Goal: Task Accomplishment & Management: Complete application form

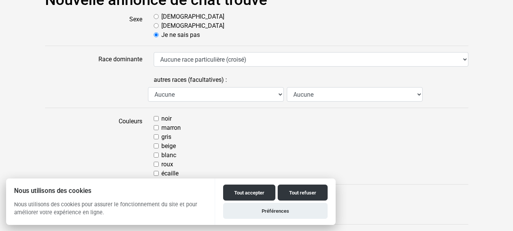
scroll to position [76, 0]
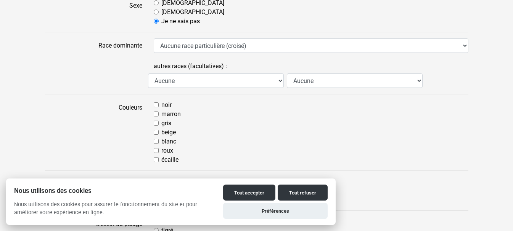
click at [154, 123] on input "gris" at bounding box center [156, 123] width 5 height 5
checkbox input "true"
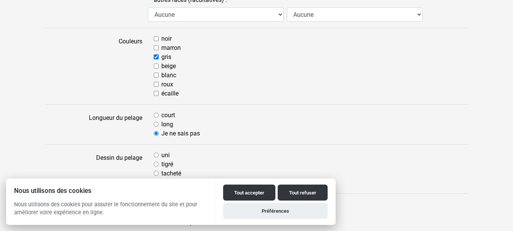
scroll to position [152, 0]
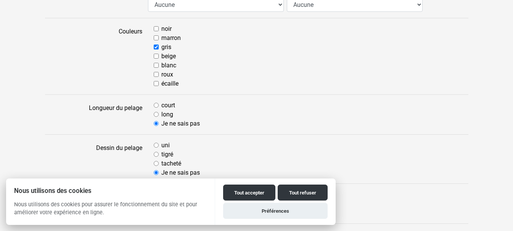
click at [155, 115] on input "long" at bounding box center [156, 114] width 5 height 5
radio input "true"
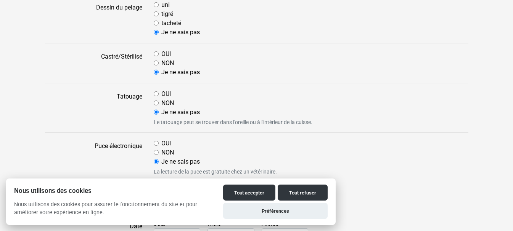
scroll to position [305, 0]
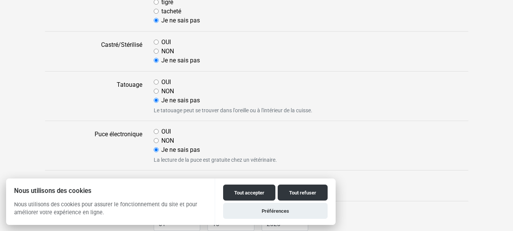
click at [156, 130] on input "OUI" at bounding box center [156, 131] width 5 height 5
radio input "true"
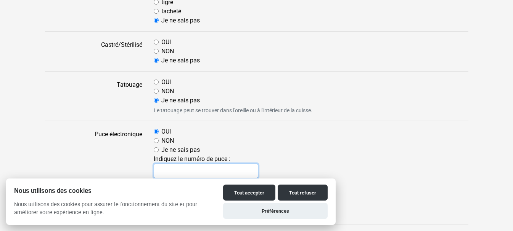
click at [166, 172] on input "text" at bounding box center [206, 171] width 105 height 14
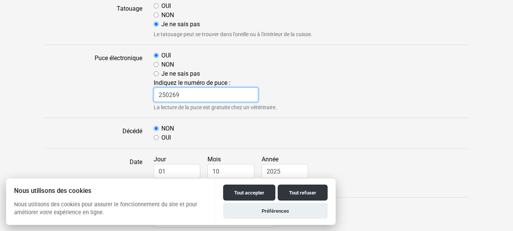
scroll to position [419, 0]
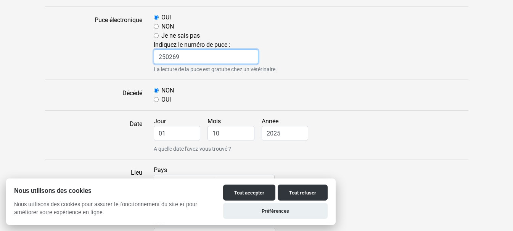
type input "250269"
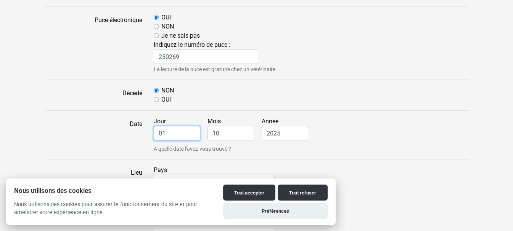
click at [168, 133] on input "01" at bounding box center [177, 133] width 47 height 14
drag, startPoint x: 168, startPoint y: 133, endPoint x: 157, endPoint y: 133, distance: 11.4
click at [157, 133] on input "01" at bounding box center [177, 133] width 47 height 14
type input "30"
drag, startPoint x: 229, startPoint y: 135, endPoint x: 208, endPoint y: 135, distance: 21.0
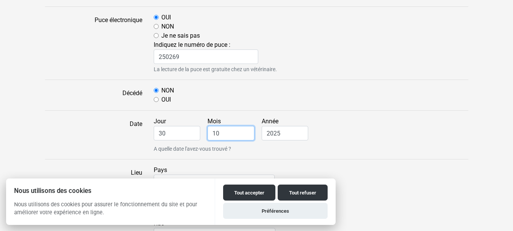
click at [208, 135] on input "10" at bounding box center [230, 133] width 47 height 14
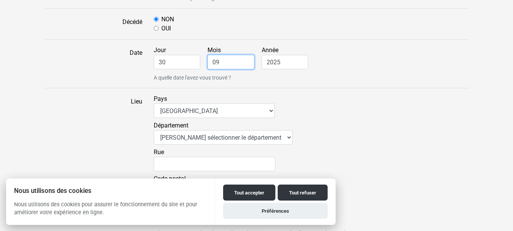
scroll to position [495, 0]
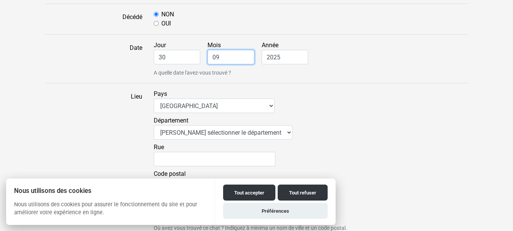
type input "09"
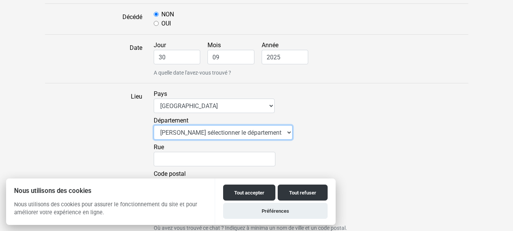
click at [172, 131] on select "Veuillez sélectionner le département 01 - Ain 02 - Aisne 03 - Allier 04 - Alpes…" at bounding box center [223, 132] width 139 height 14
select select "94"
click at [154, 125] on select "Veuillez sélectionner le département 01 - Ain 02 - Aisne 03 - Allier 04 - Alpes…" at bounding box center [223, 132] width 139 height 14
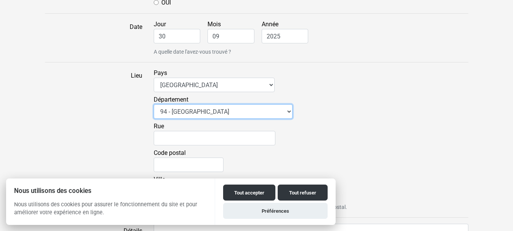
scroll to position [534, 0]
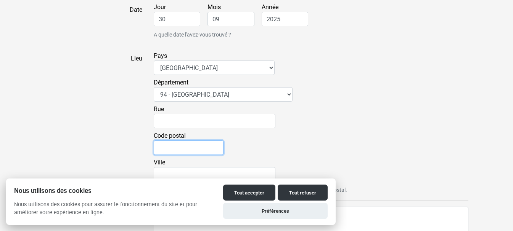
click at [169, 149] on input "Code postal" at bounding box center [189, 148] width 70 height 14
type input "94500"
type input "9 rue Massenet"
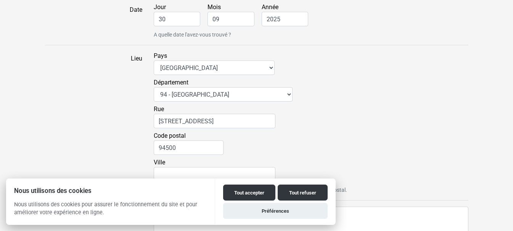
type input "CHAMPIGNY-SUR-MARNE"
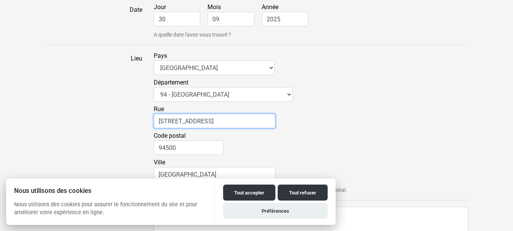
drag, startPoint x: 207, startPoint y: 119, endPoint x: 150, endPoint y: 118, distance: 56.8
click at [150, 118] on div "Pays Afrique du Sud Algérie Allemagne Andorre Argentine Australie Belgique Boli…" at bounding box center [311, 122] width 326 height 143
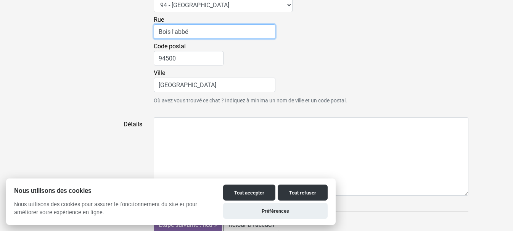
scroll to position [630, 0]
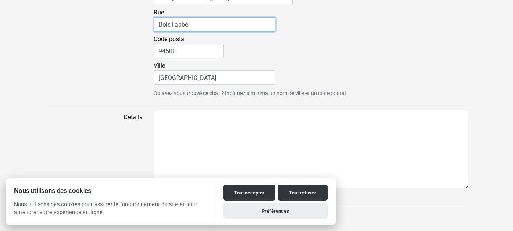
type input "Bois l'abbé"
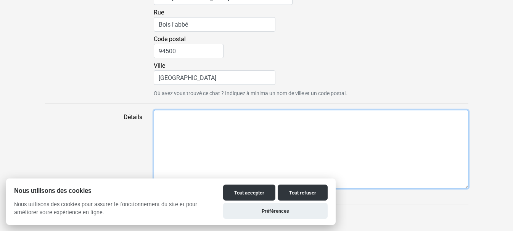
click at [168, 119] on textarea "Détails" at bounding box center [311, 149] width 314 height 79
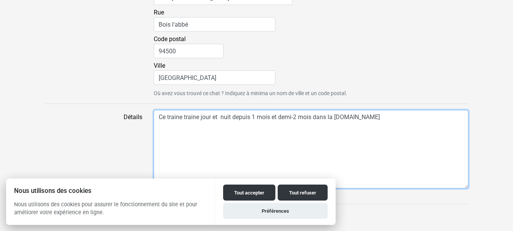
click at [346, 118] on textarea "Ce traine traine jour et nuit depuis 1 mois et demi-2 mois dans la cité.Il" at bounding box center [311, 149] width 314 height 79
click at [371, 116] on textarea "Ce traine traine jour et nuit depuis 1 mois et demi-2 mois dans la cité. Il" at bounding box center [311, 149] width 314 height 79
click at [202, 126] on textarea "Ce traine traine jour et nuit depuis 1 mois et demi-2 mois dans la cité. Il por…" at bounding box center [311, 149] width 314 height 79
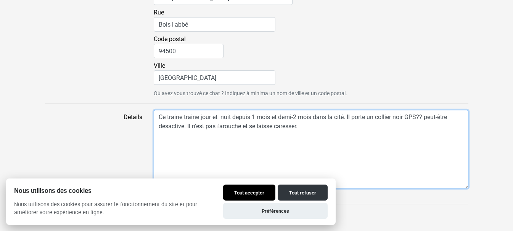
type textarea "Ce traine traine jour et nuit depuis 1 mois et demi-2 mois dans la cité. Il por…"
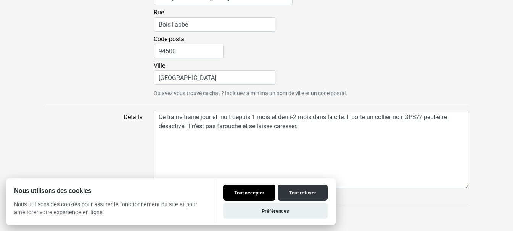
click at [249, 188] on button "Tout accepter" at bounding box center [249, 193] width 52 height 16
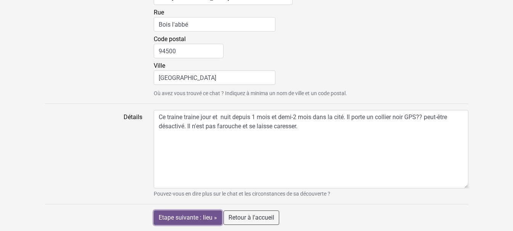
click at [198, 216] on input "Etape suivante : lieu »" at bounding box center [188, 218] width 68 height 14
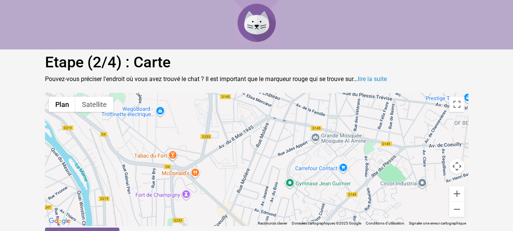
drag, startPoint x: 257, startPoint y: 210, endPoint x: 240, endPoint y: 152, distance: 59.8
click at [240, 152] on div "Pour activer le glissement avec le clavier, appuyez sur Alt+Entrée. Une fois ce…" at bounding box center [256, 159] width 423 height 133
drag, startPoint x: 239, startPoint y: 99, endPoint x: 322, endPoint y: 167, distance: 107.7
click at [322, 172] on gmp-advanced-marker at bounding box center [322, 172] width 0 height 0
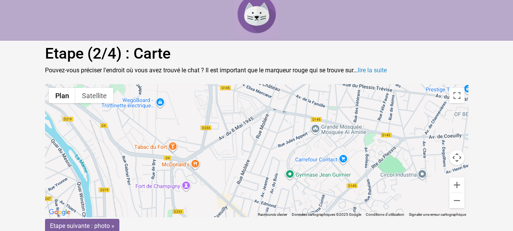
scroll to position [11, 0]
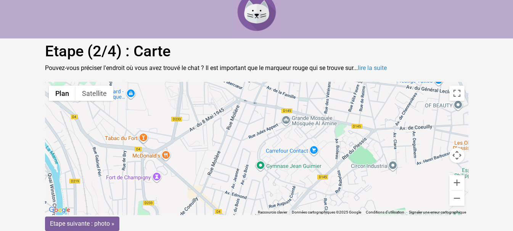
drag, startPoint x: 336, startPoint y: 189, endPoint x: 307, endPoint y: 181, distance: 30.6
click at [307, 181] on div "Pour activer le glissement avec le clavier, appuyez sur Alt+Entrée. Une fois ce…" at bounding box center [256, 148] width 423 height 133
click at [79, 221] on input "Etape suivante : photo »" at bounding box center [82, 224] width 74 height 14
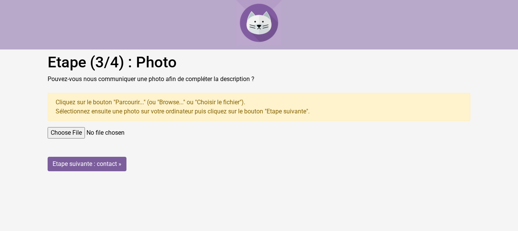
click at [80, 133] on input "file" at bounding box center [259, 132] width 423 height 11
type input "C:\fakepath\IMG_20251001_124554.jpg"
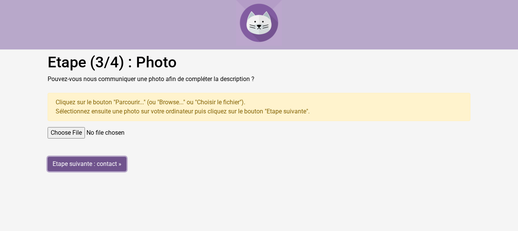
click at [71, 162] on input "Etape suivante : contact »" at bounding box center [87, 164] width 79 height 14
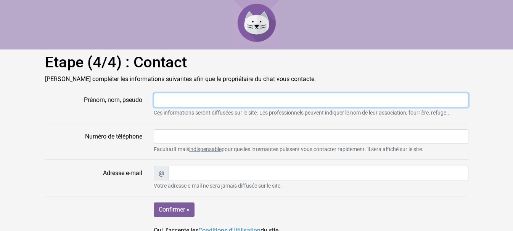
click at [190, 101] on input "Prénom, nom, pseudo" at bounding box center [311, 100] width 314 height 14
type input "MartineH"
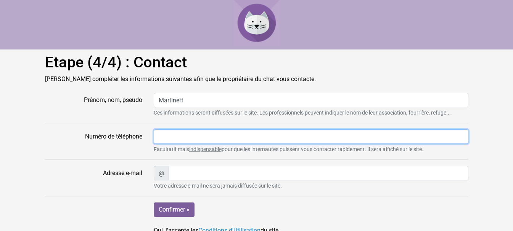
click at [196, 135] on input "Numéro de téléphone" at bounding box center [311, 137] width 314 height 14
type input "0660718693"
type input "martine.haudiquet@laposte.net"
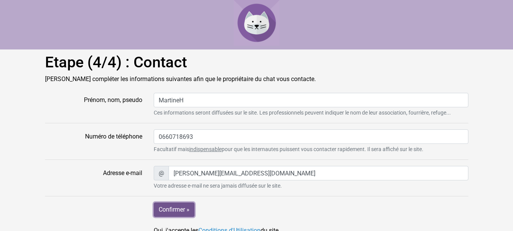
click at [171, 210] on input "Confirmer »" at bounding box center [174, 210] width 41 height 14
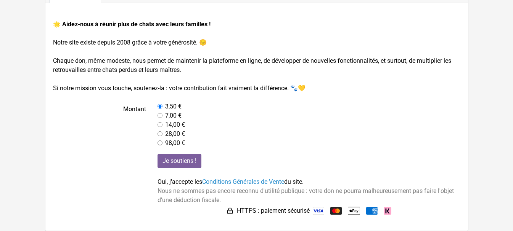
scroll to position [0, 0]
